Goal: Find specific page/section: Find specific page/section

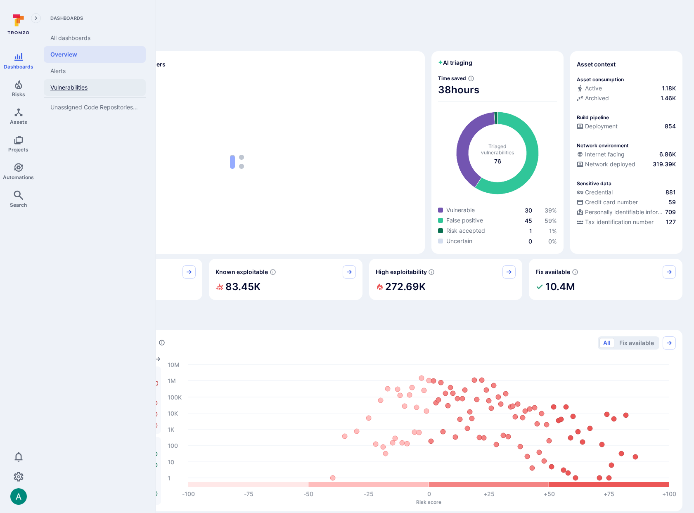
click at [71, 91] on link "Vulnerabilities" at bounding box center [95, 87] width 102 height 17
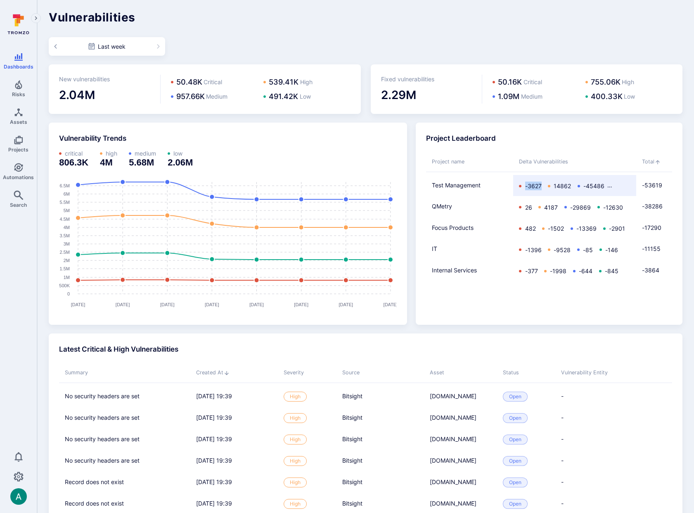
drag, startPoint x: 520, startPoint y: 187, endPoint x: 543, endPoint y: 186, distance: 22.7
click at [543, 186] on div "-3627 14862 -45486 -19368" at bounding box center [574, 186] width 111 height 10
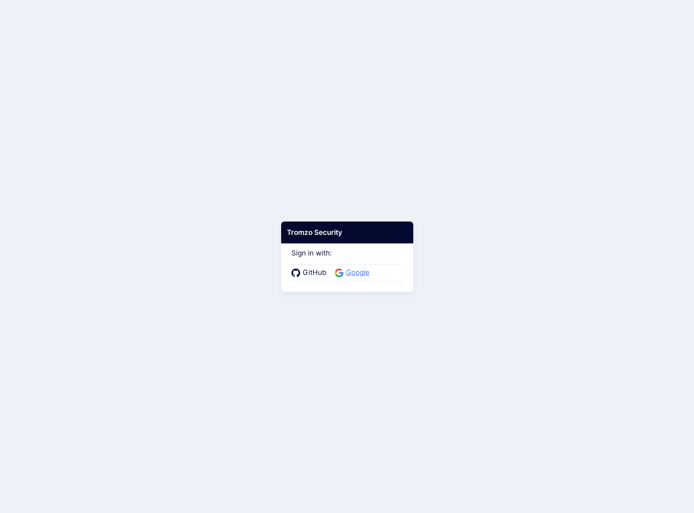
click at [356, 271] on span "Google" at bounding box center [358, 273] width 28 height 11
